Goal: Task Accomplishment & Management: Complete application form

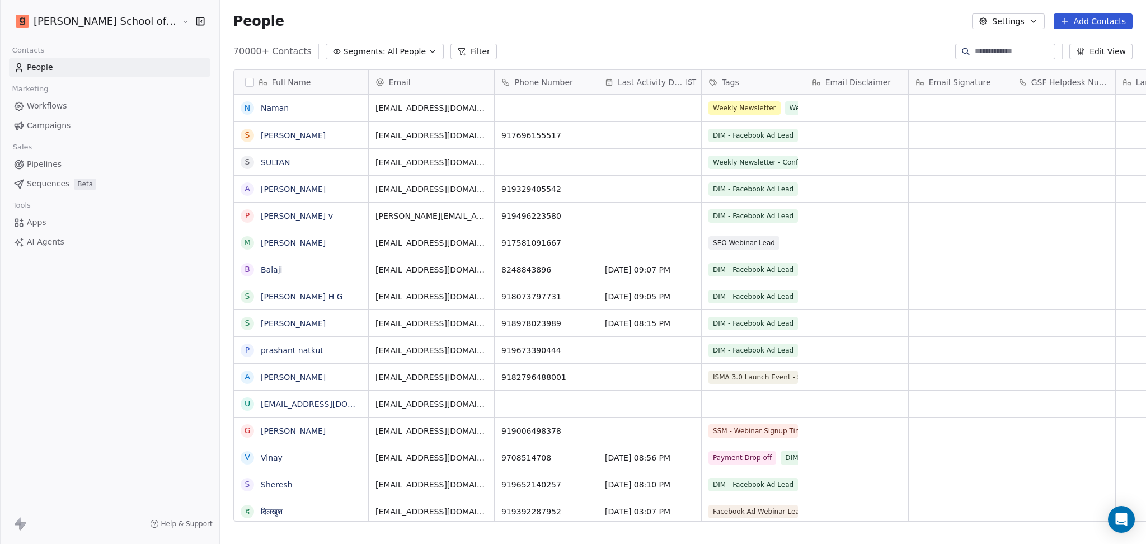
scroll to position [467, 958]
click at [48, 127] on span "Campaigns" at bounding box center [49, 126] width 44 height 12
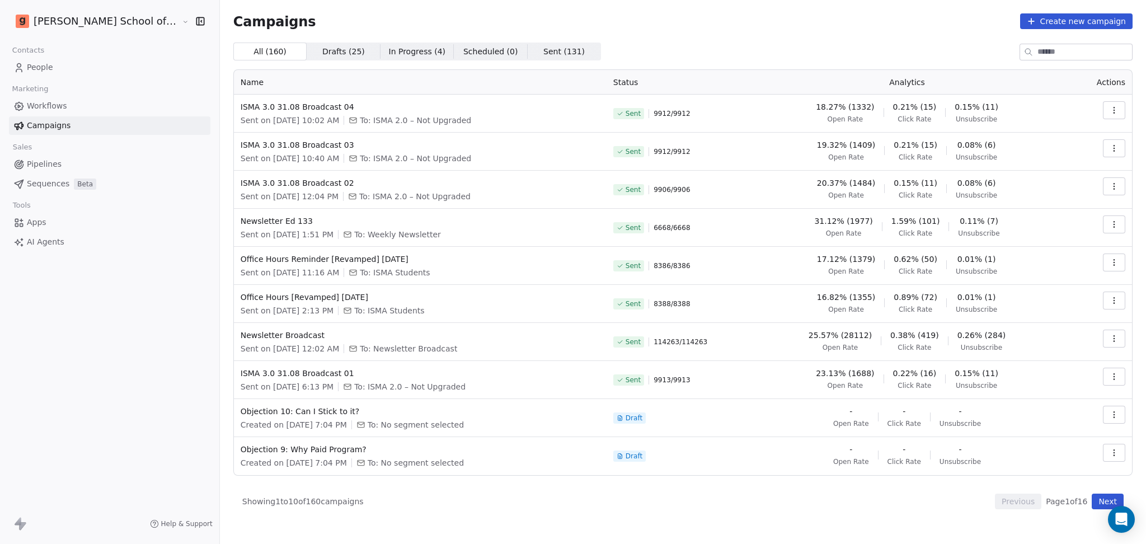
click at [665, 31] on div "Campaigns Create new campaign All ( 160 ) All ( 160 ) Drafts ( 25 ) Drafts ( 25…" at bounding box center [682, 261] width 899 height 496
click at [52, 67] on link "People" at bounding box center [109, 67] width 201 height 18
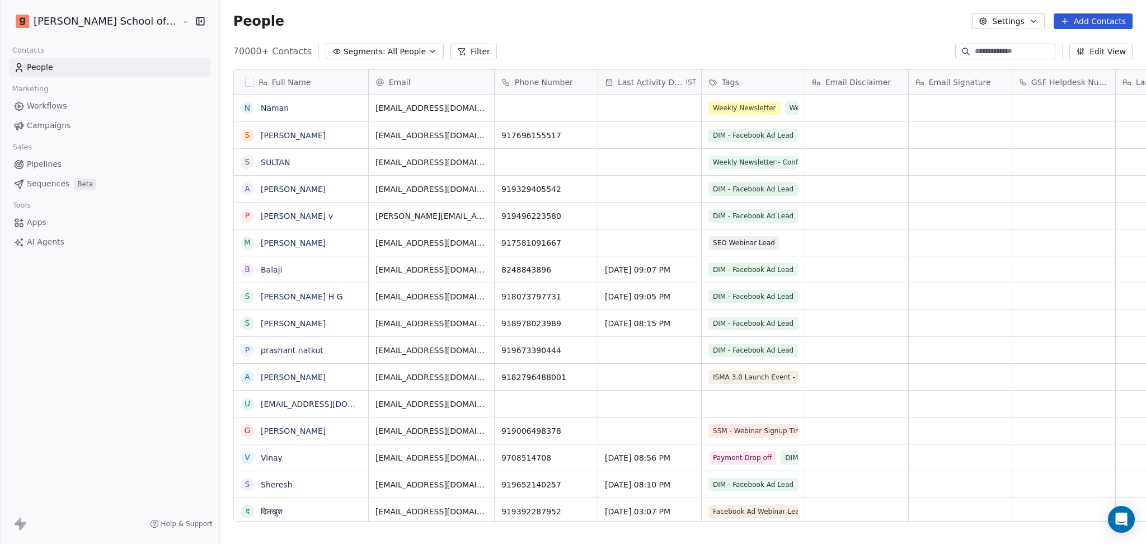
scroll to position [467, 958]
click at [1015, 22] on button "Settings" at bounding box center [1008, 21] width 72 height 16
click at [1004, 74] on div "Import" at bounding box center [1009, 82] width 53 height 18
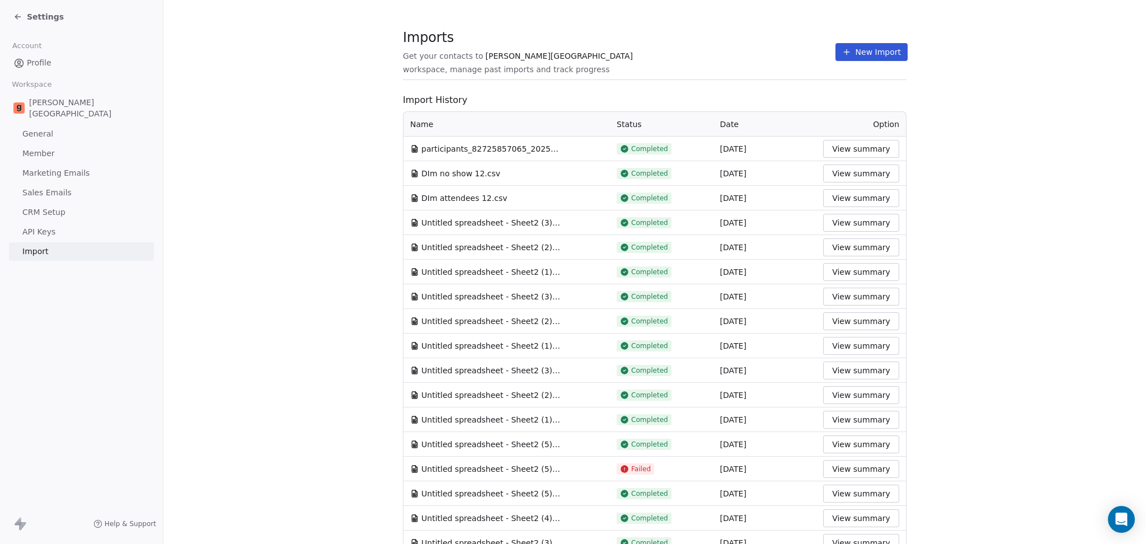
click at [869, 49] on button "New Import" at bounding box center [872, 52] width 72 height 18
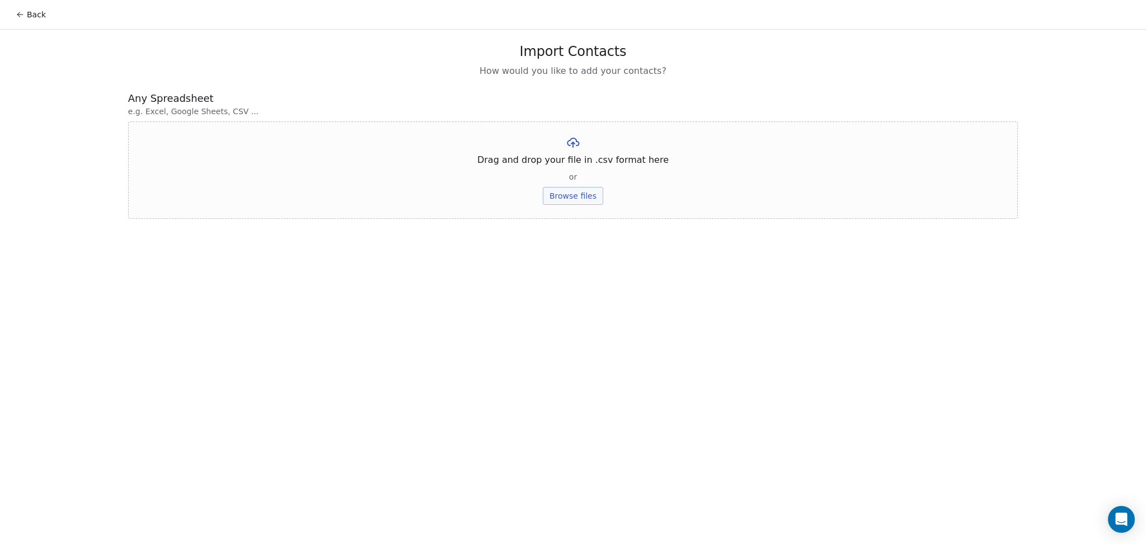
click at [569, 198] on button "Browse files" at bounding box center [573, 196] width 60 height 18
click at [569, 152] on div "Untitled spreadsheet - Sheet2 (4).csv Upload" at bounding box center [573, 154] width 194 height 38
click at [571, 158] on button "Upload" at bounding box center [572, 165] width 41 height 18
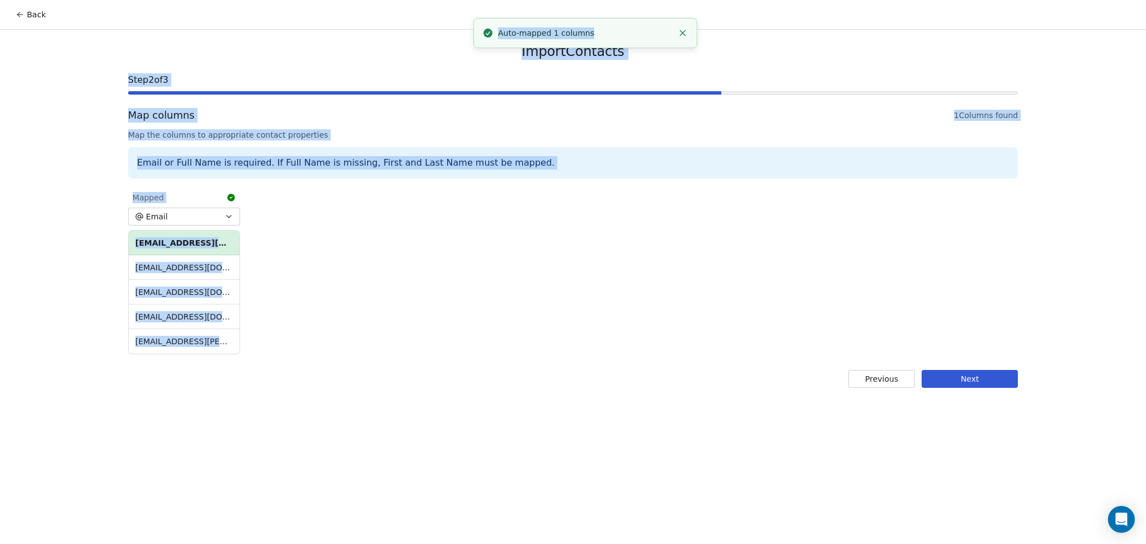
click at [324, 255] on div "Mapped Email [EMAIL_ADDRESS][DOMAIN_NAME] [EMAIL_ADDRESS][DOMAIN_NAME] [EMAIL_A…" at bounding box center [573, 270] width 890 height 171
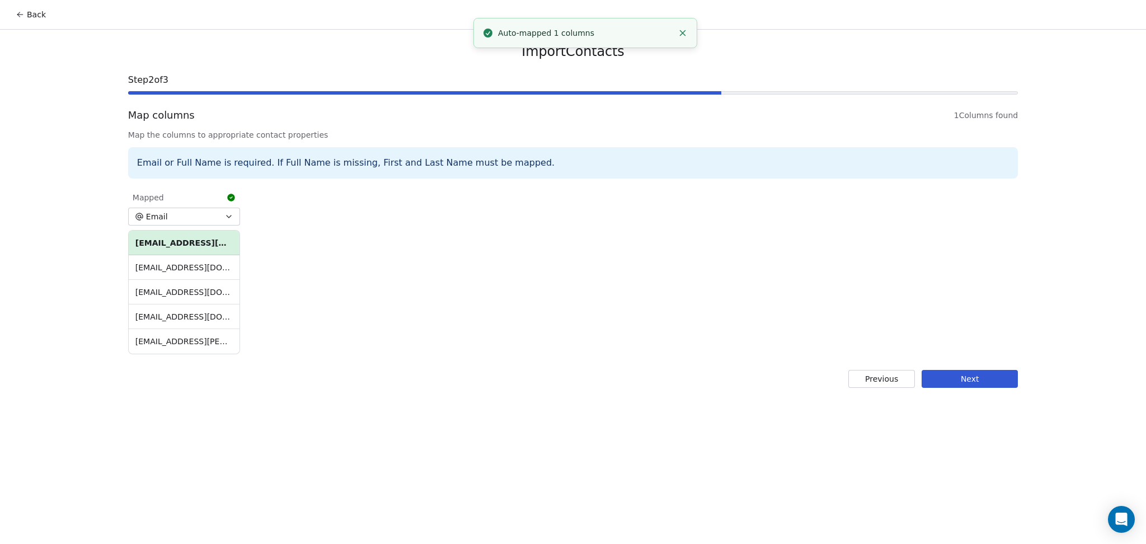
click at [939, 372] on button "Next" at bounding box center [970, 379] width 96 height 18
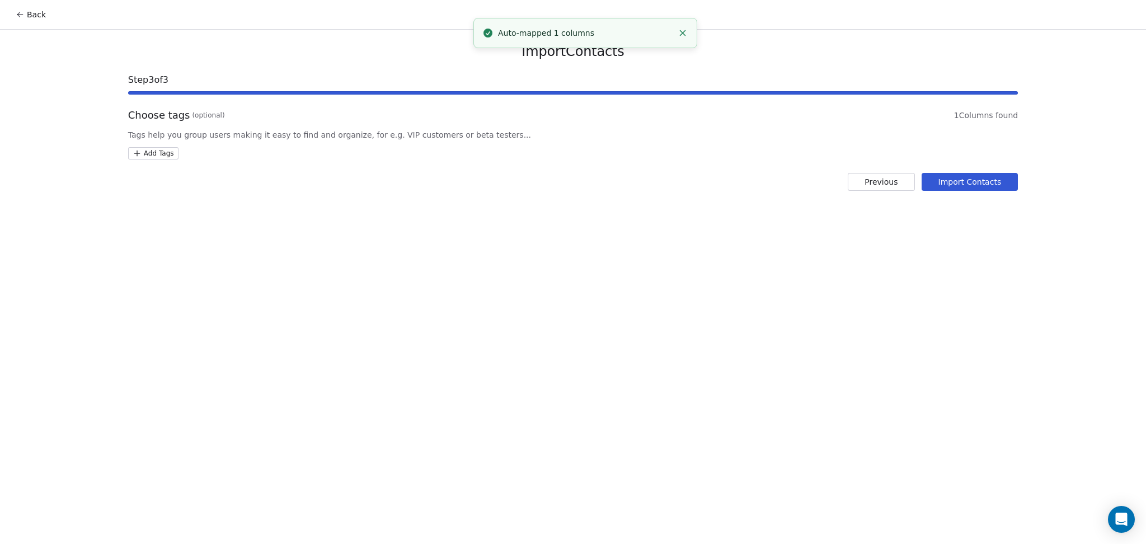
click at [142, 154] on html "Back Import Contacts Step 3 of 3 Choose tags (optional) 1 Columns found Tags he…" at bounding box center [573, 272] width 1146 height 544
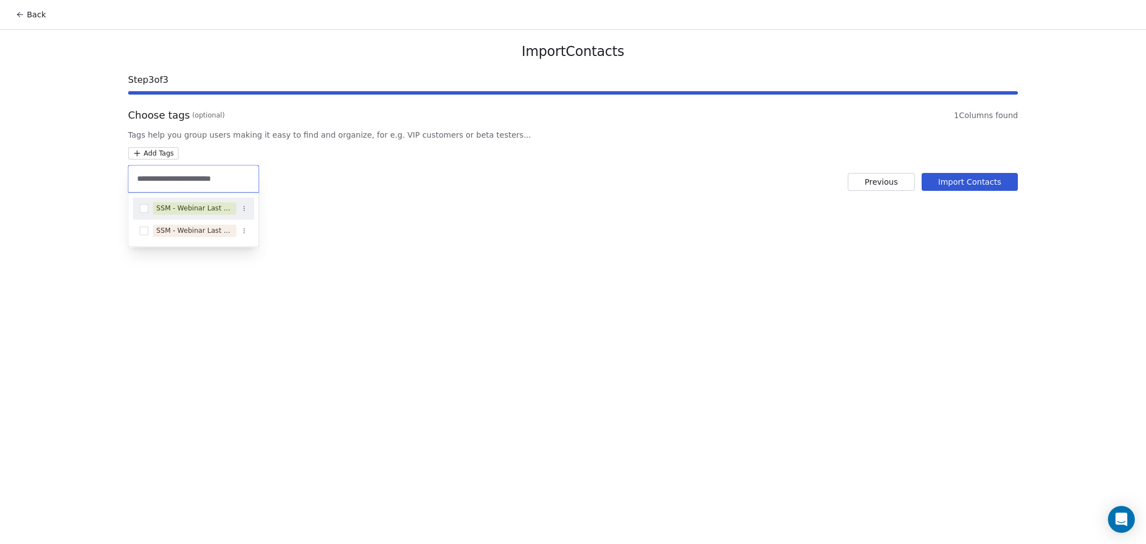
type input "**********"
click at [195, 198] on div "SSM - Webinar Last No Show" at bounding box center [193, 208] width 121 height 22
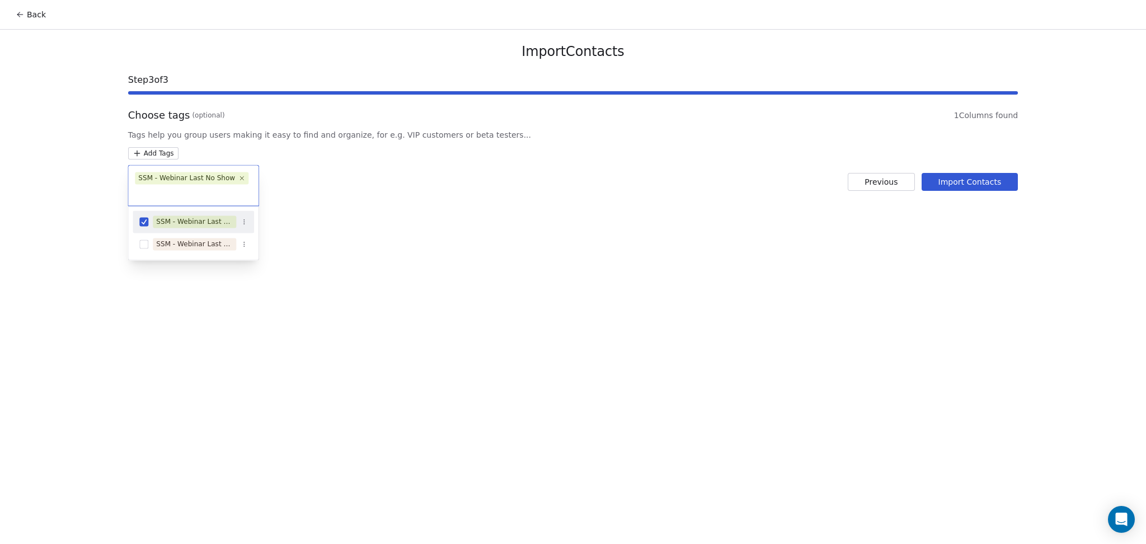
click at [406, 133] on html "Back Import Contacts Step 3 of 3 Choose tags (optional) 1 Columns found Tags he…" at bounding box center [573, 272] width 1146 height 544
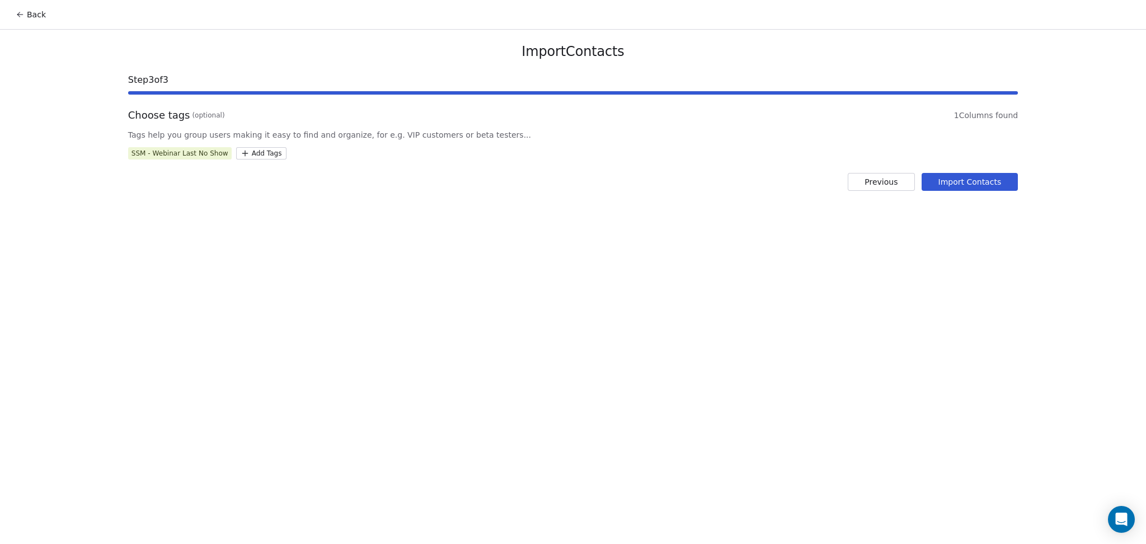
click at [962, 181] on button "Import Contacts" at bounding box center [970, 182] width 97 height 18
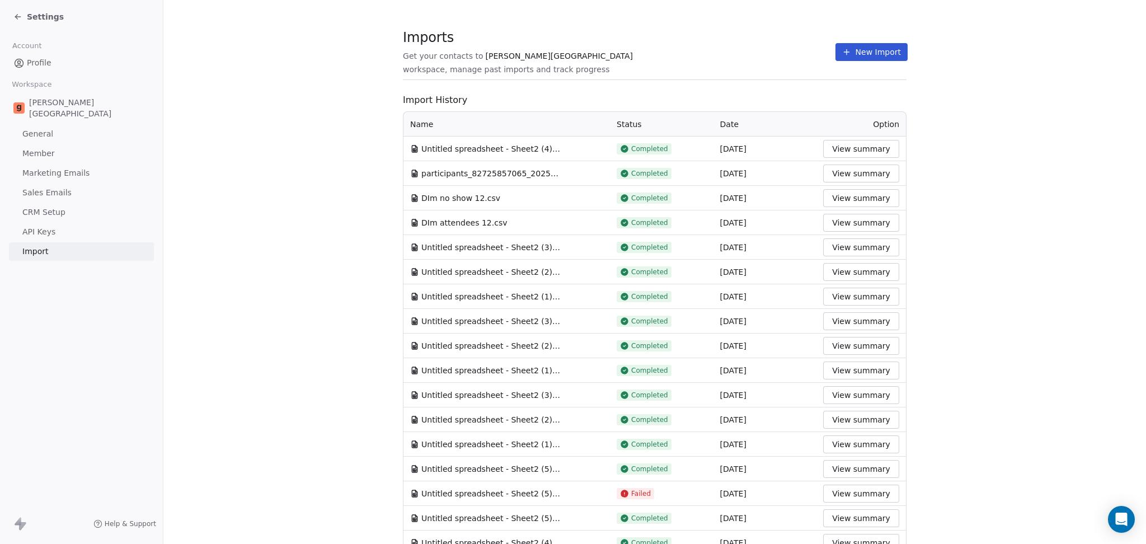
click at [598, 102] on span "Import History" at bounding box center [655, 99] width 504 height 13
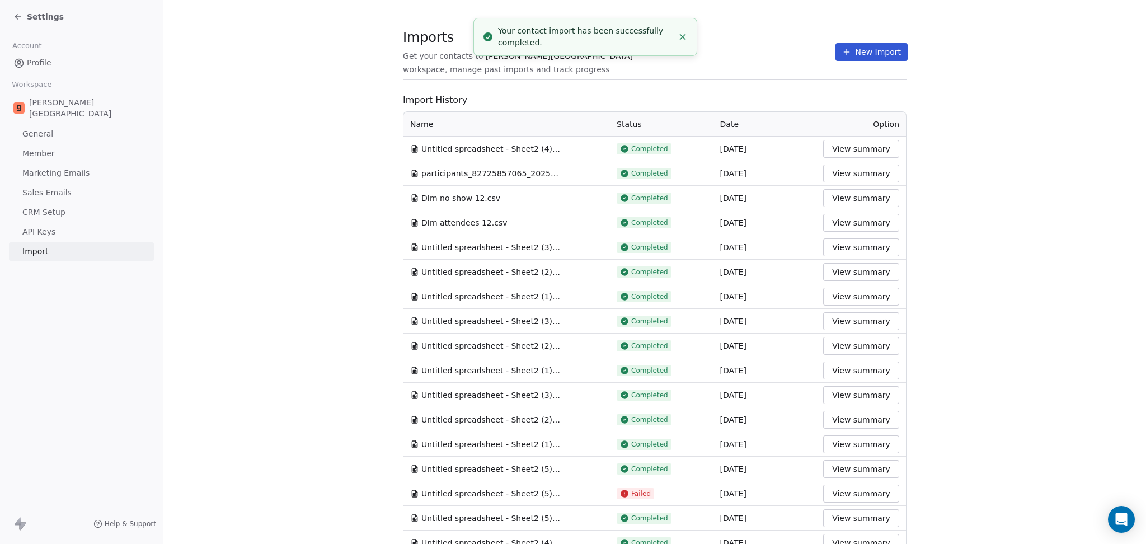
click at [842, 48] on icon at bounding box center [846, 52] width 9 height 9
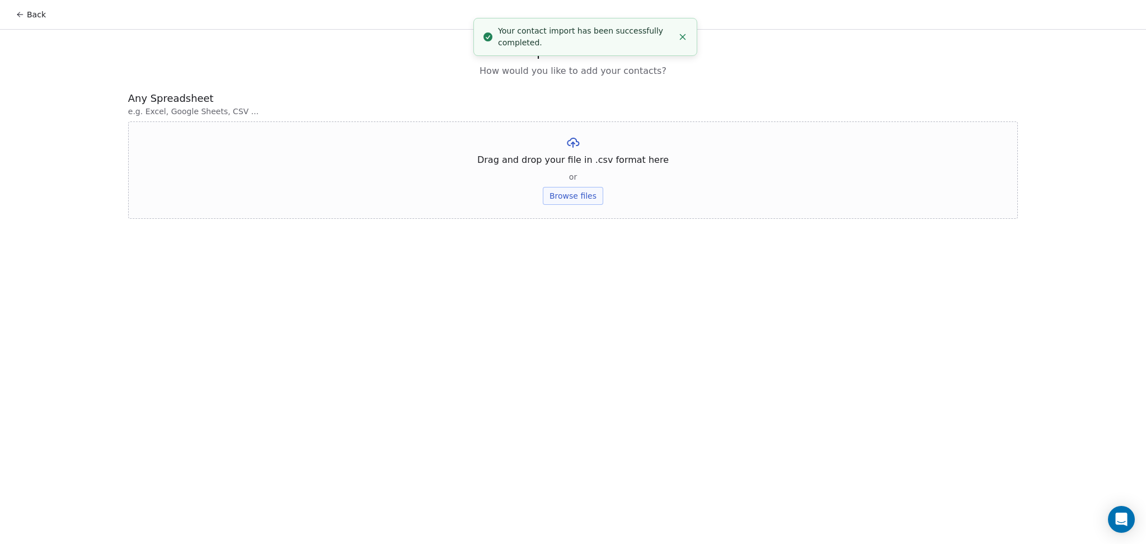
click at [559, 192] on button "Browse files" at bounding box center [573, 196] width 60 height 18
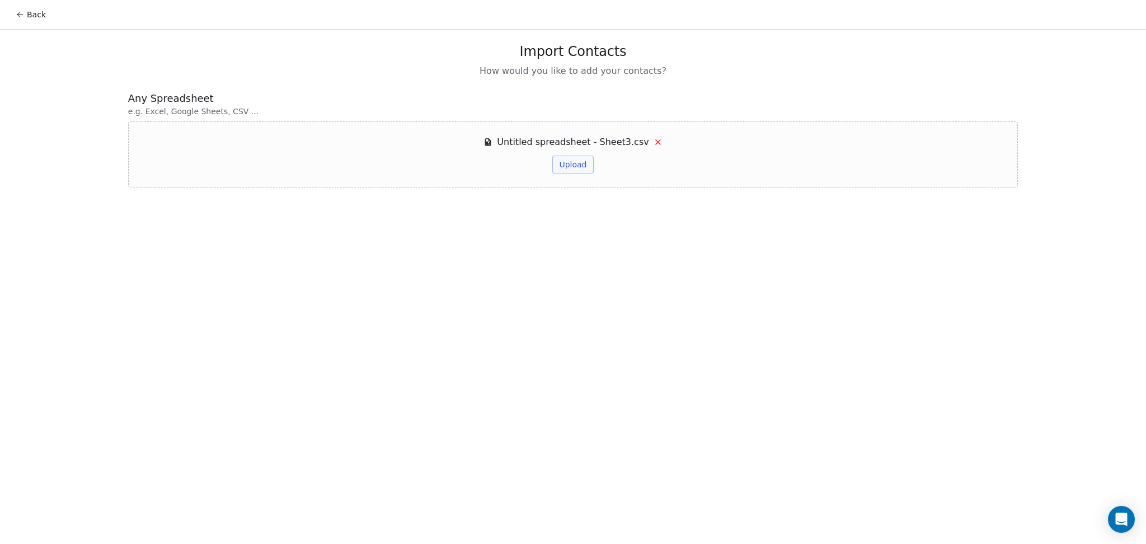
click at [567, 165] on button "Upload" at bounding box center [572, 165] width 41 height 18
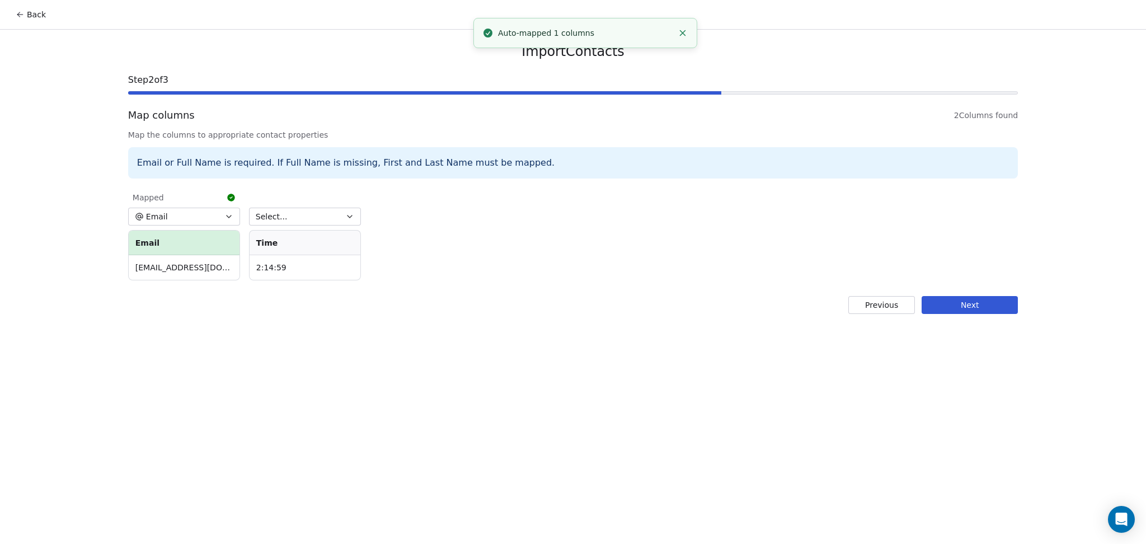
click at [287, 217] on button "Select..." at bounding box center [305, 217] width 112 height 18
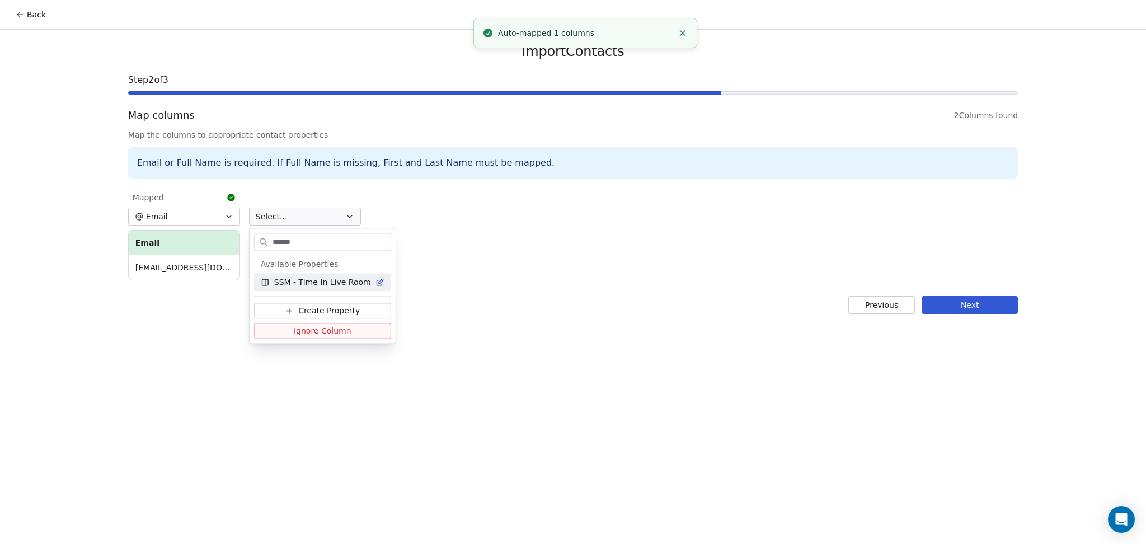
type input "*******"
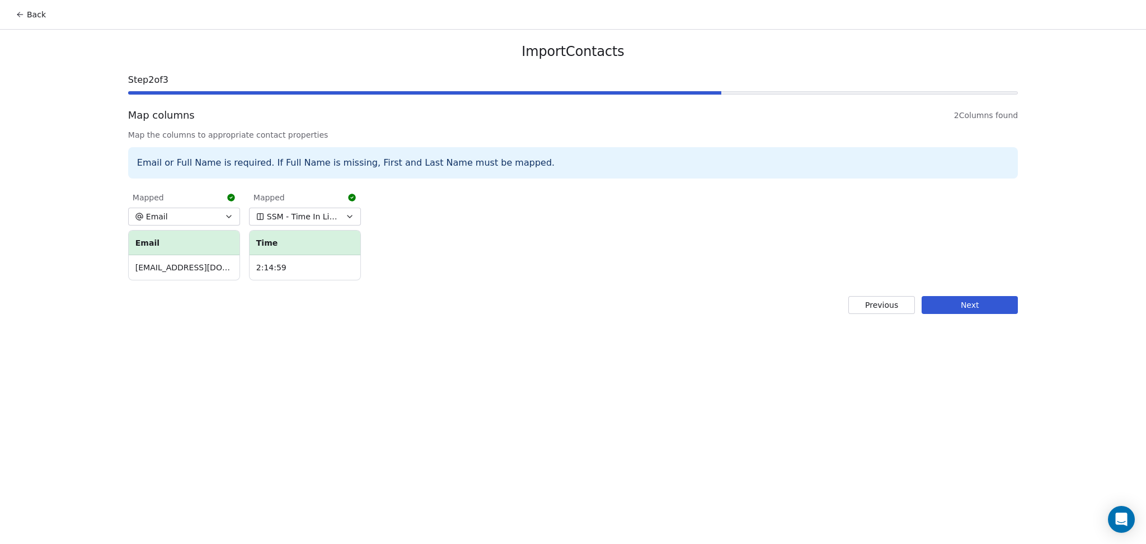
click at [983, 315] on div "Import Contacts Step 2 of 3 Map columns 2 Columns found Map the columns to appr…" at bounding box center [573, 179] width 917 height 298
click at [935, 297] on button "Next" at bounding box center [970, 305] width 96 height 18
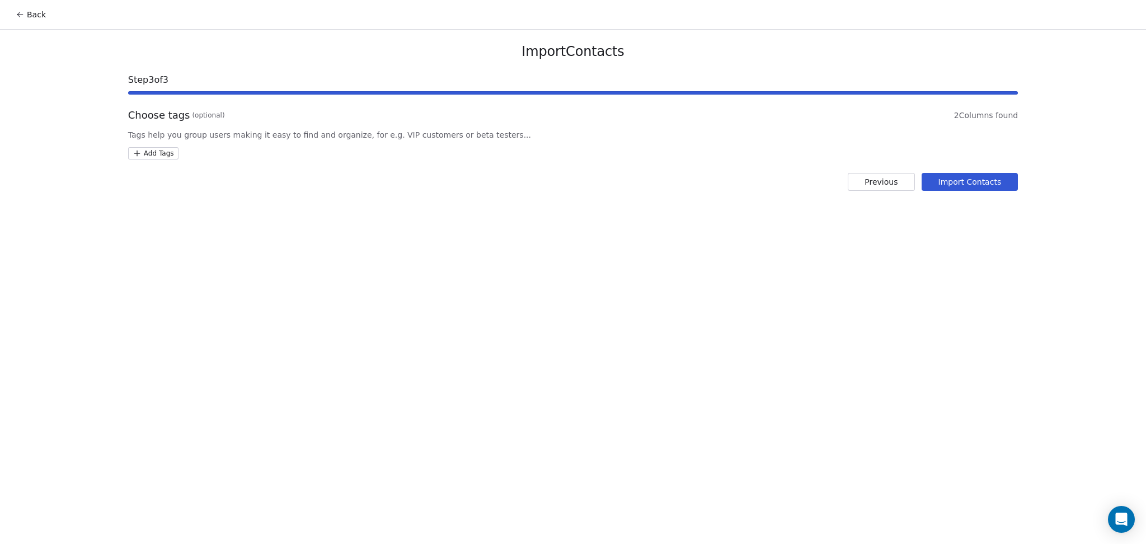
click at [160, 146] on div "Choose tags (optional) 2 Columns found Tags help you group users making it easy…" at bounding box center [573, 133] width 890 height 51
click at [170, 158] on html "Back Import Contacts Step 3 of 3 Choose tags (optional) 2 Columns found Tags he…" at bounding box center [573, 272] width 1146 height 544
type input "**********"
click at [185, 209] on div "SSM - Webinar Last Hot Lead" at bounding box center [194, 208] width 77 height 10
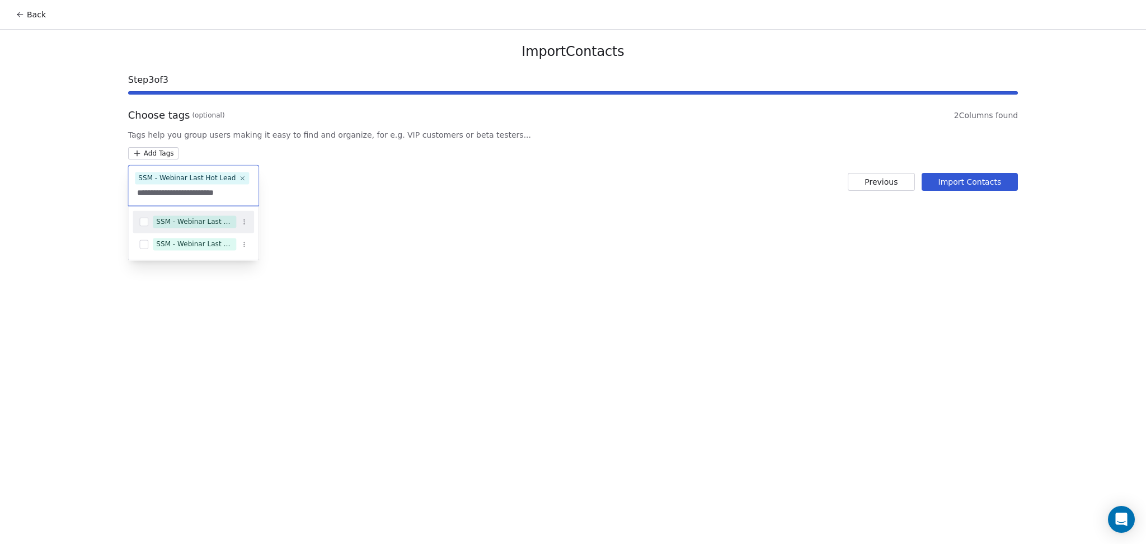
type input "**********"
click at [193, 217] on div "SSM - Webinar Last Attended" at bounding box center [194, 222] width 77 height 10
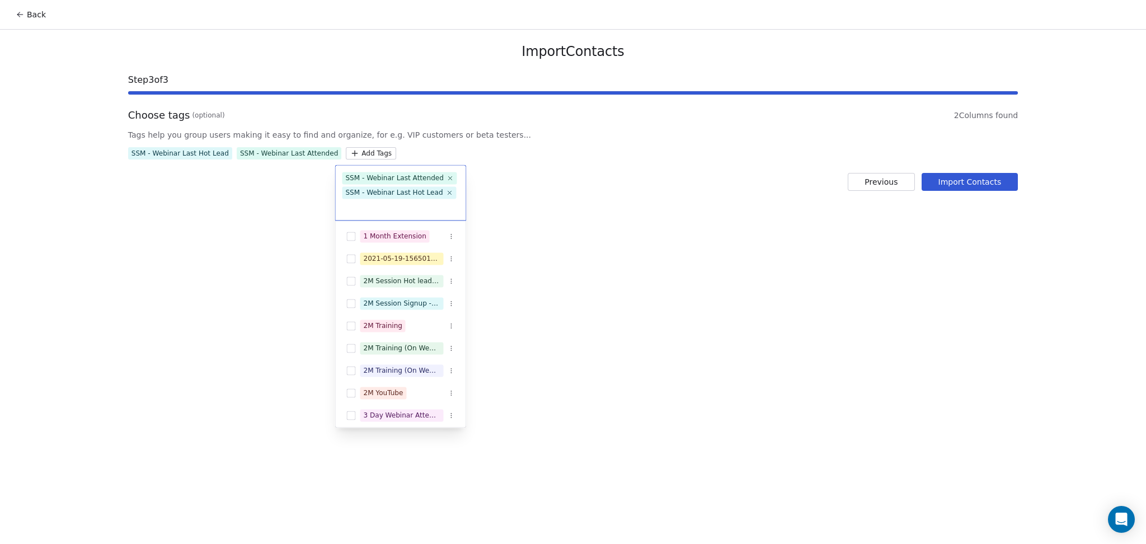
click at [430, 163] on html "Back Import Contacts Step 3 of 3 Choose tags (optional) 2 Columns found Tags he…" at bounding box center [573, 272] width 1146 height 544
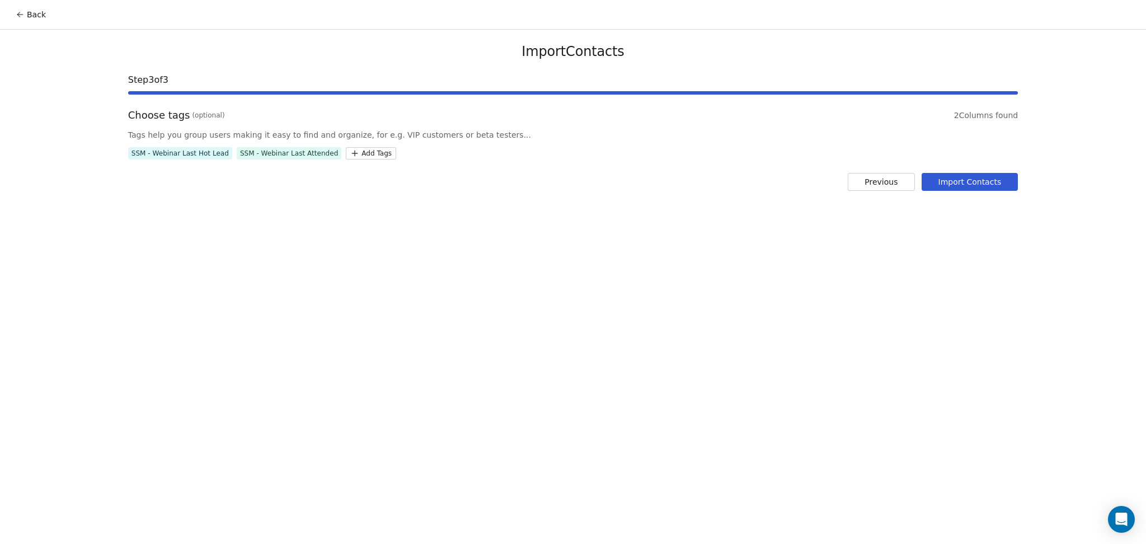
click at [982, 179] on button "Import Contacts" at bounding box center [970, 182] width 97 height 18
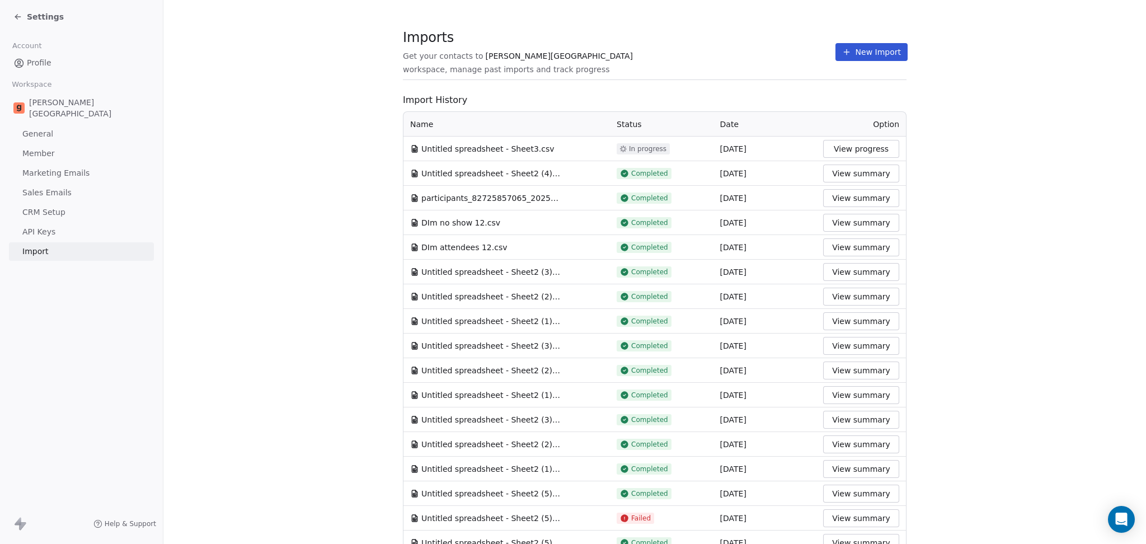
click at [657, 46] on span "Imports" at bounding box center [619, 37] width 433 height 17
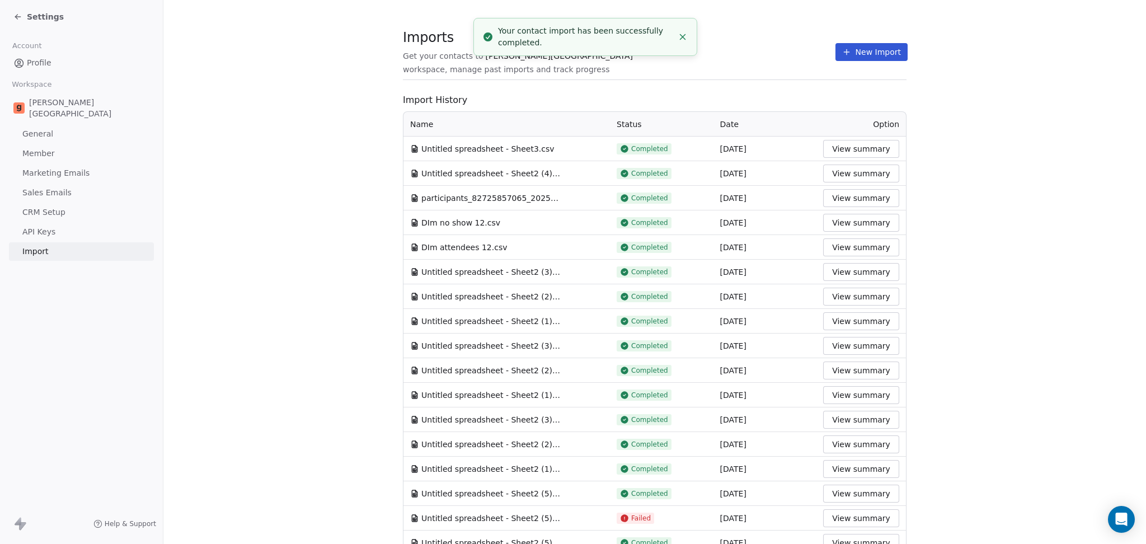
click at [850, 54] on button "New Import" at bounding box center [872, 52] width 72 height 18
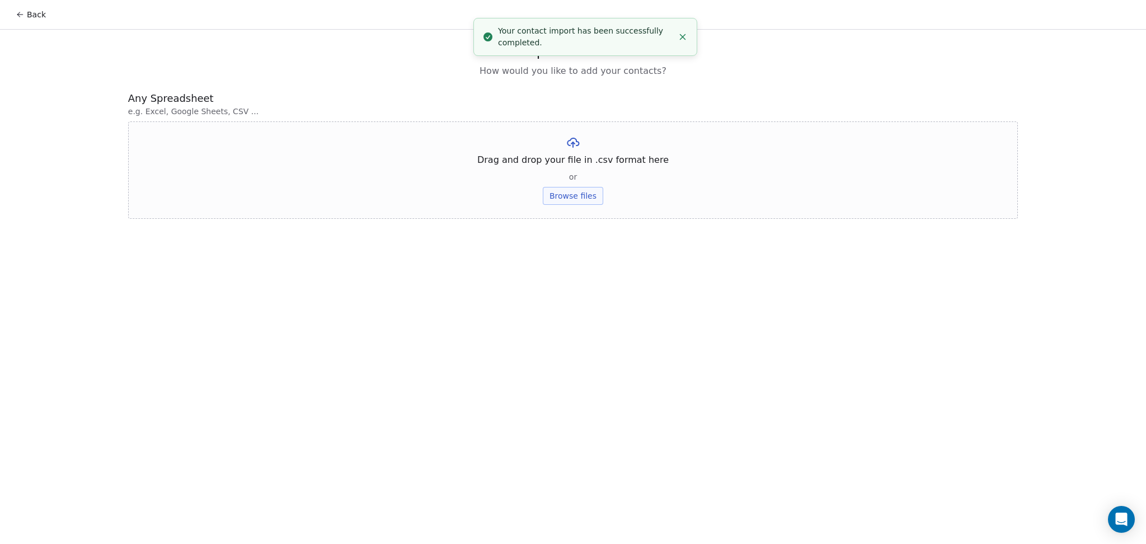
click at [578, 182] on div "Drag and drop your file in .csv format here or Browse files" at bounding box center [573, 169] width 890 height 97
click at [576, 187] on button "Browse files" at bounding box center [573, 196] width 60 height 18
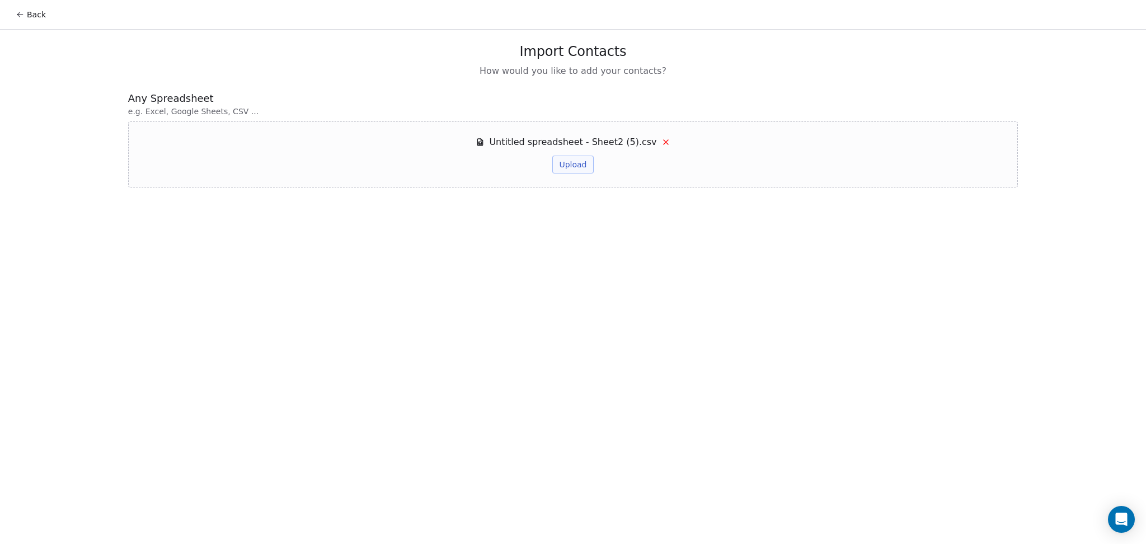
click at [571, 171] on button "Upload" at bounding box center [572, 165] width 41 height 18
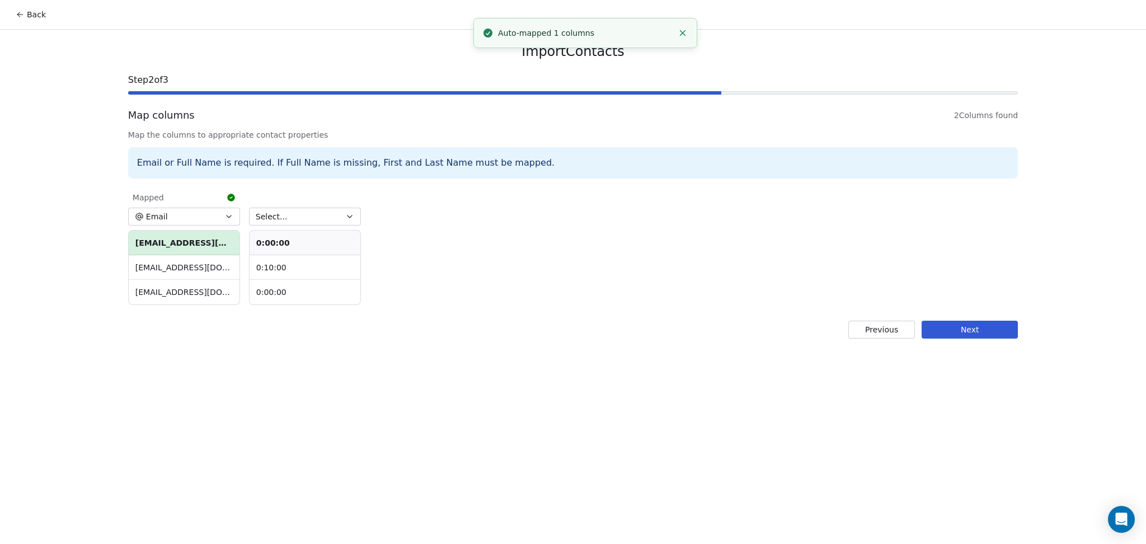
click at [283, 215] on button "Select..." at bounding box center [305, 217] width 112 height 18
type input "*******"
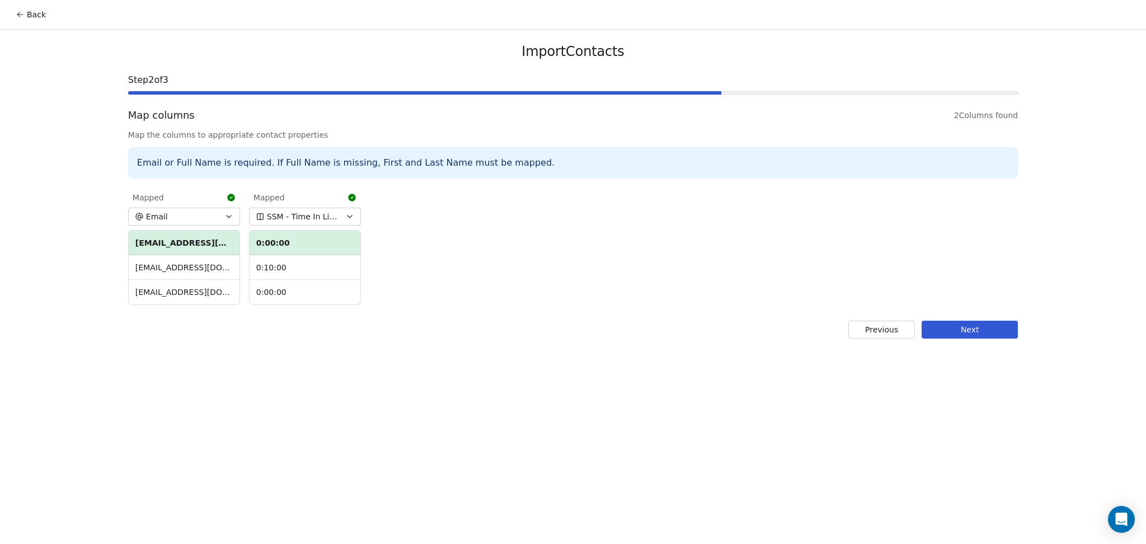
click at [929, 319] on div "Import Contacts Step 2 of 3 Map columns 2 Columns found Map the columns to appr…" at bounding box center [573, 191] width 917 height 322
click at [953, 327] on button "Next" at bounding box center [970, 330] width 96 height 18
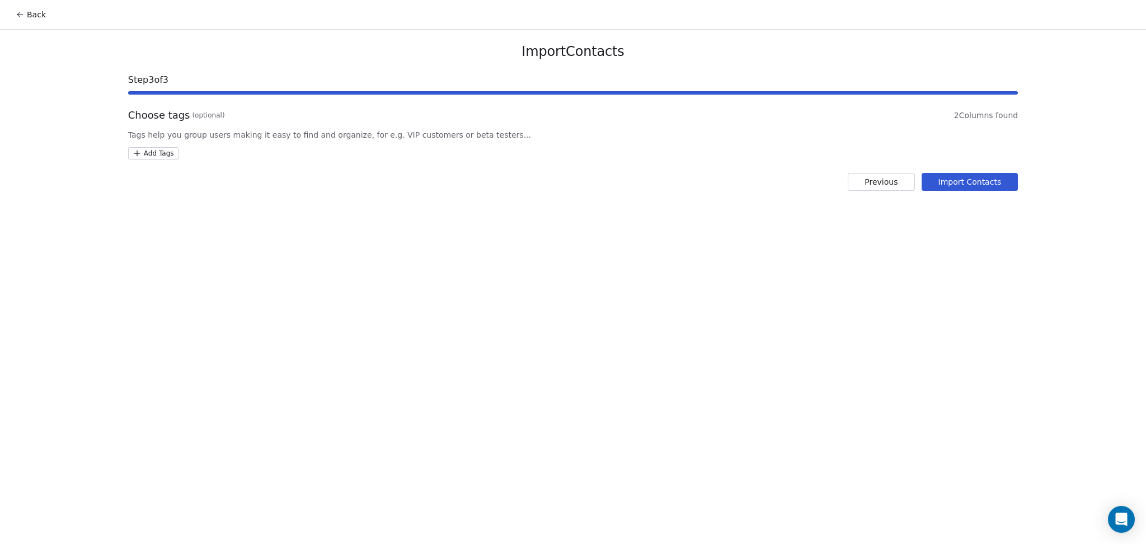
click at [157, 152] on html "Back Import Contacts Step 3 of 3 Choose tags (optional) 2 Columns found Tags he…" at bounding box center [573, 272] width 1146 height 544
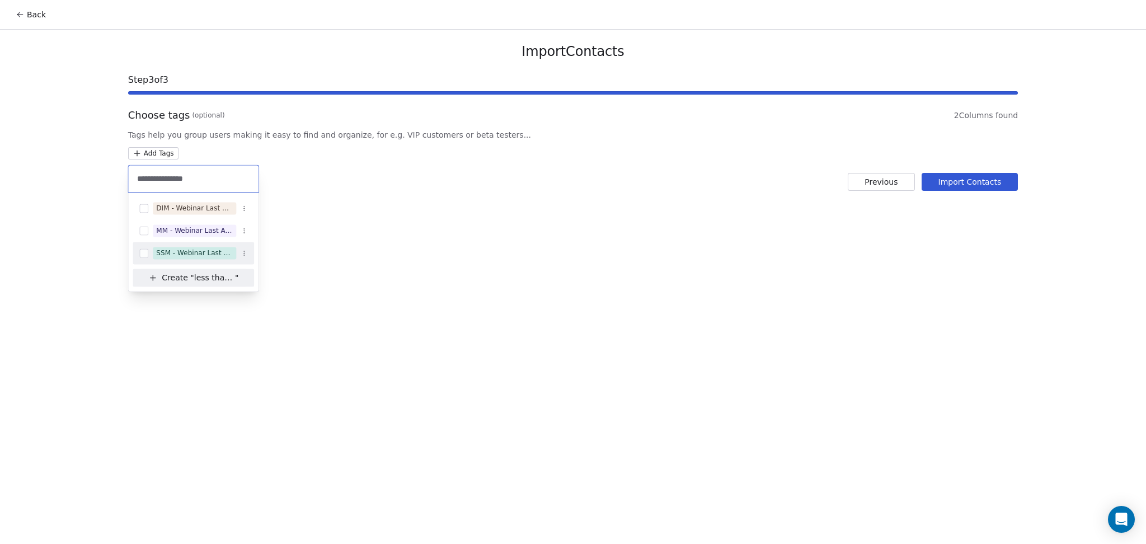
type input "**********"
click at [203, 260] on div "SSM - Webinar Last Attended (Less Than 30 mins)" at bounding box center [193, 253] width 121 height 18
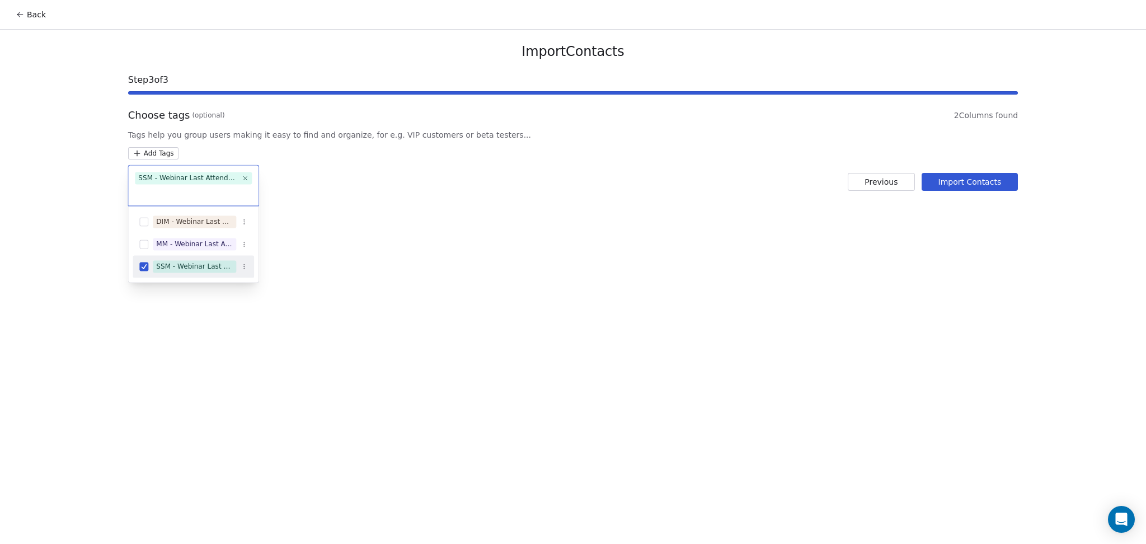
click at [601, 193] on html "Back Import Contacts Step 3 of 3 Choose tags (optional) 2 Columns found Tags he…" at bounding box center [573, 272] width 1146 height 544
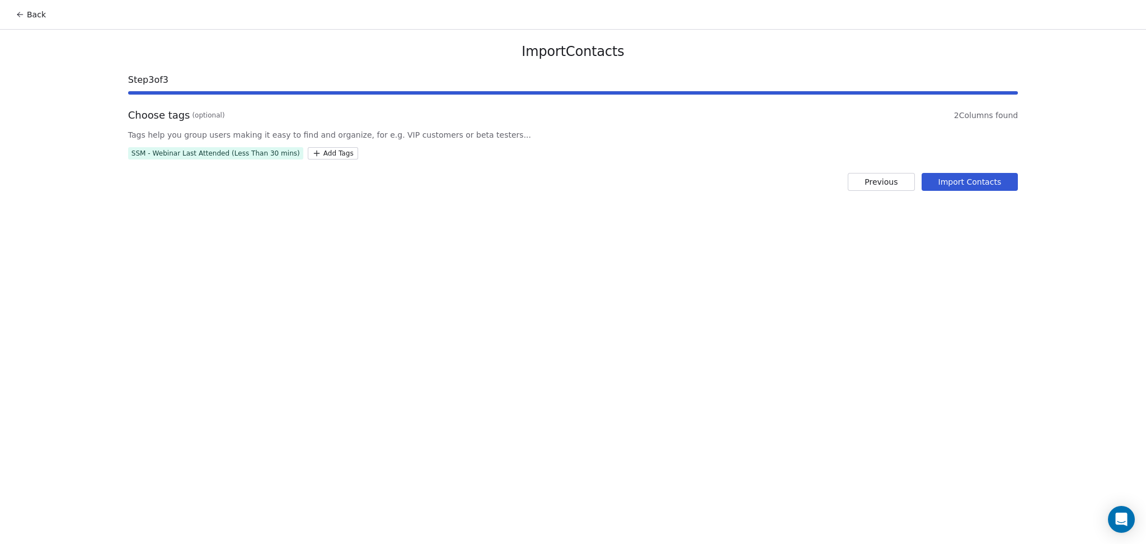
click at [960, 182] on button "Import Contacts" at bounding box center [970, 182] width 97 height 18
